Goal: Navigation & Orientation: Find specific page/section

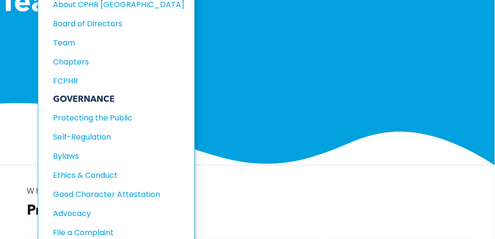
scroll to position [143, 0]
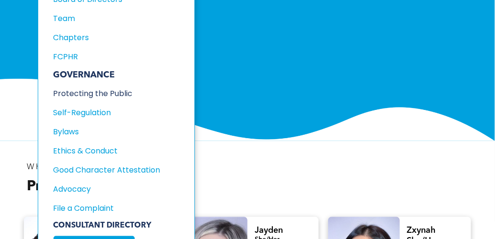
click at [77, 90] on div "Protecting the Public" at bounding box center [113, 93] width 118 height 12
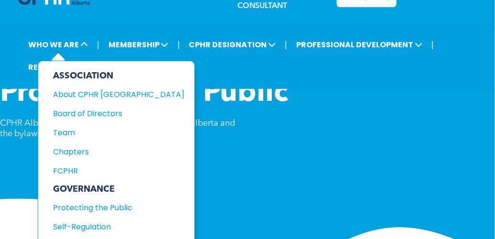
scroll to position [48, 0]
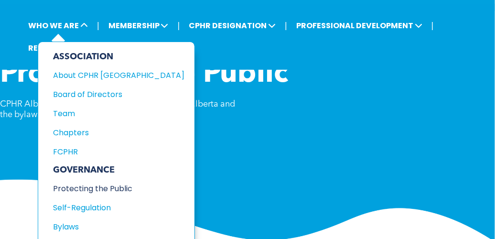
click at [75, 182] on div "Protecting the Public" at bounding box center [113, 188] width 118 height 12
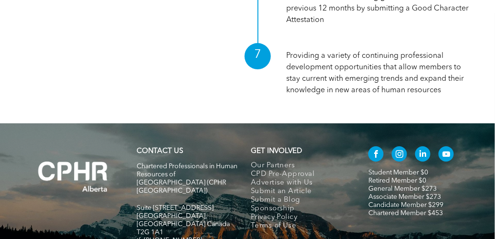
scroll to position [804, 0]
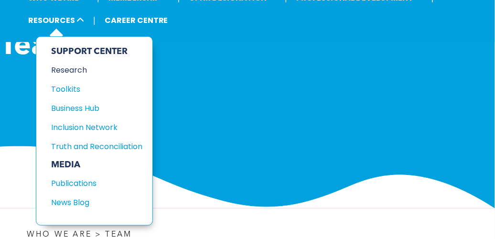
scroll to position [143, 0]
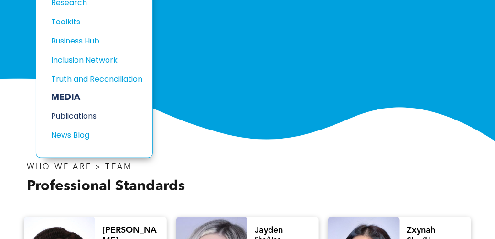
click at [70, 115] on div "Publications" at bounding box center [93, 116] width 82 height 12
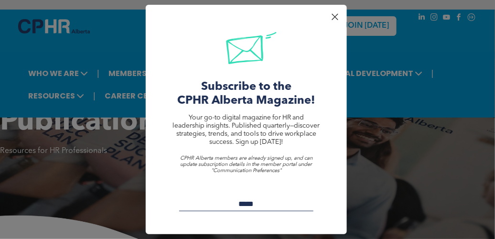
click at [337, 14] on div at bounding box center [334, 17] width 13 height 13
